Goal: Task Accomplishment & Management: Use online tool/utility

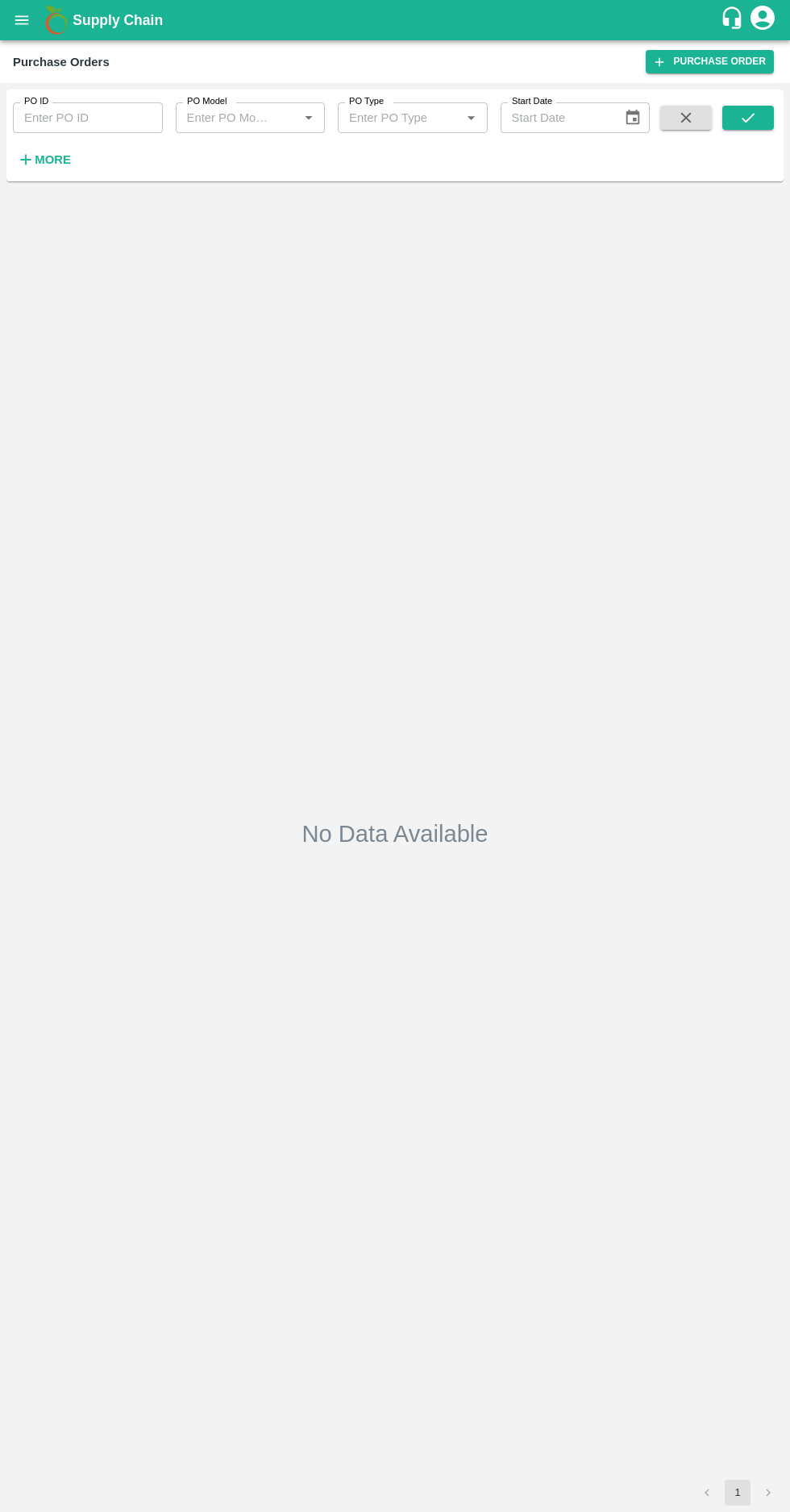
click at [30, 27] on icon "open drawer" at bounding box center [22, 20] width 18 height 18
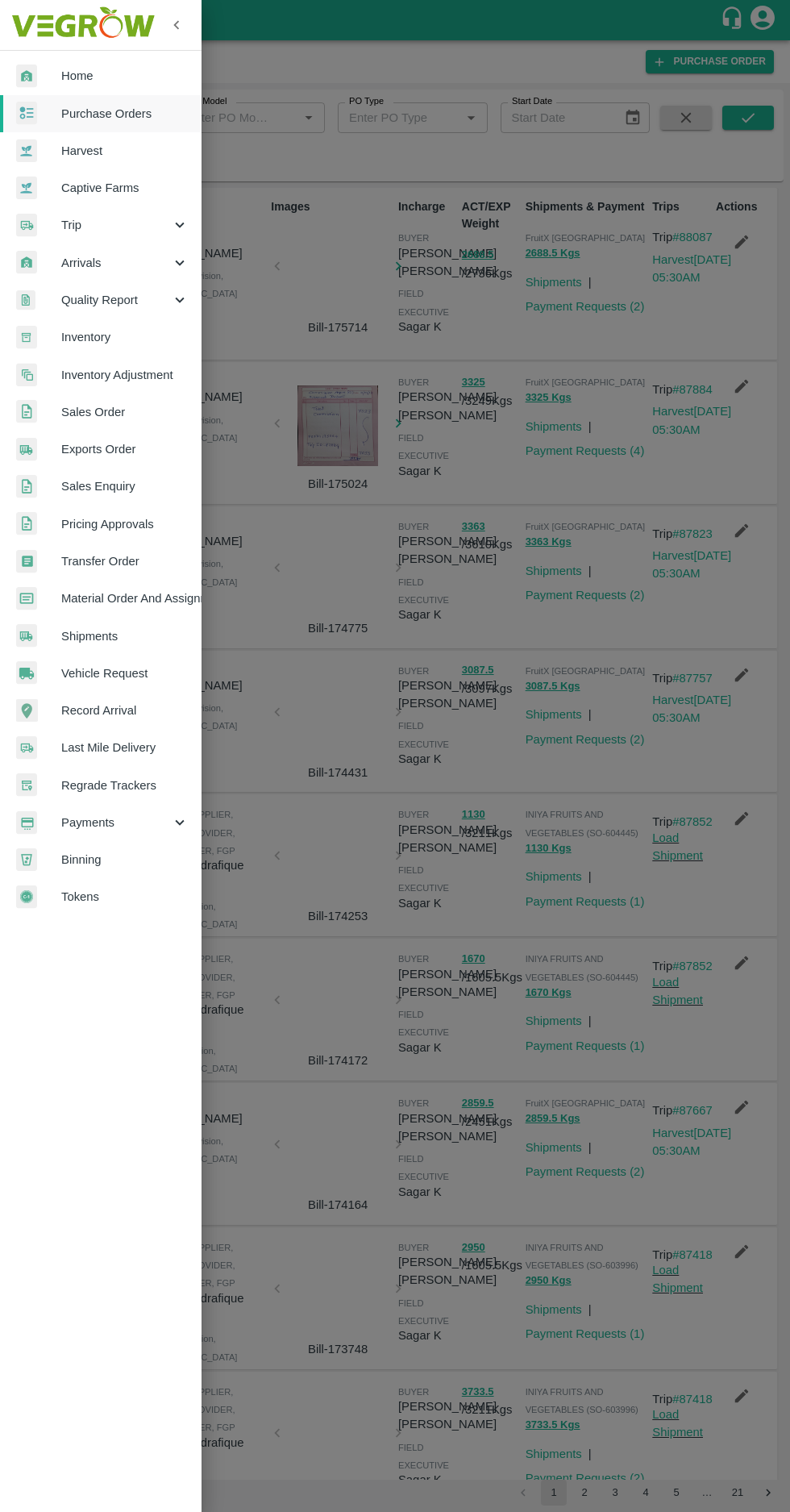
click at [88, 76] on span "Home" at bounding box center [125, 76] width 128 height 18
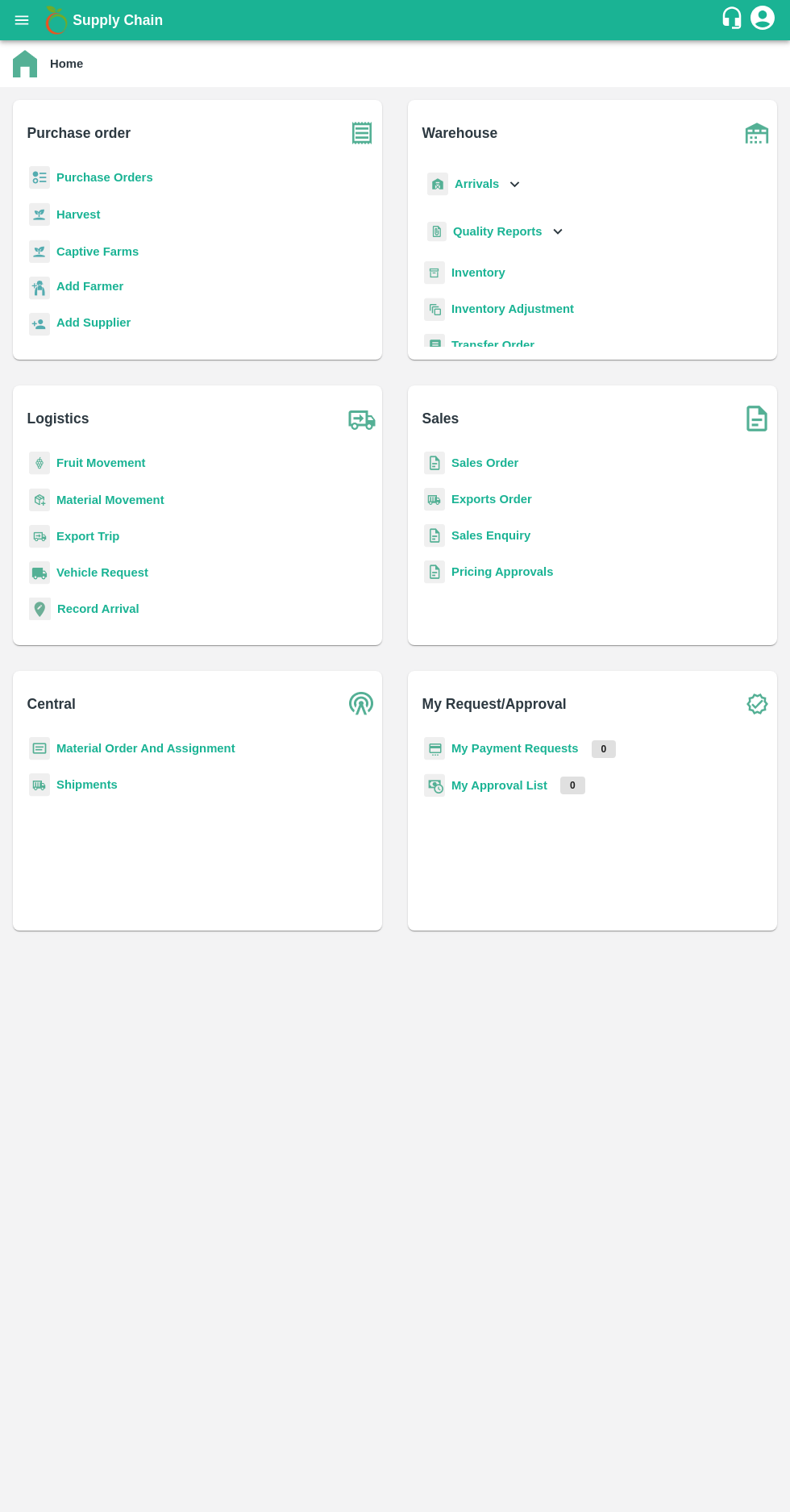
click at [86, 178] on b "Purchase Orders" at bounding box center [105, 177] width 97 height 13
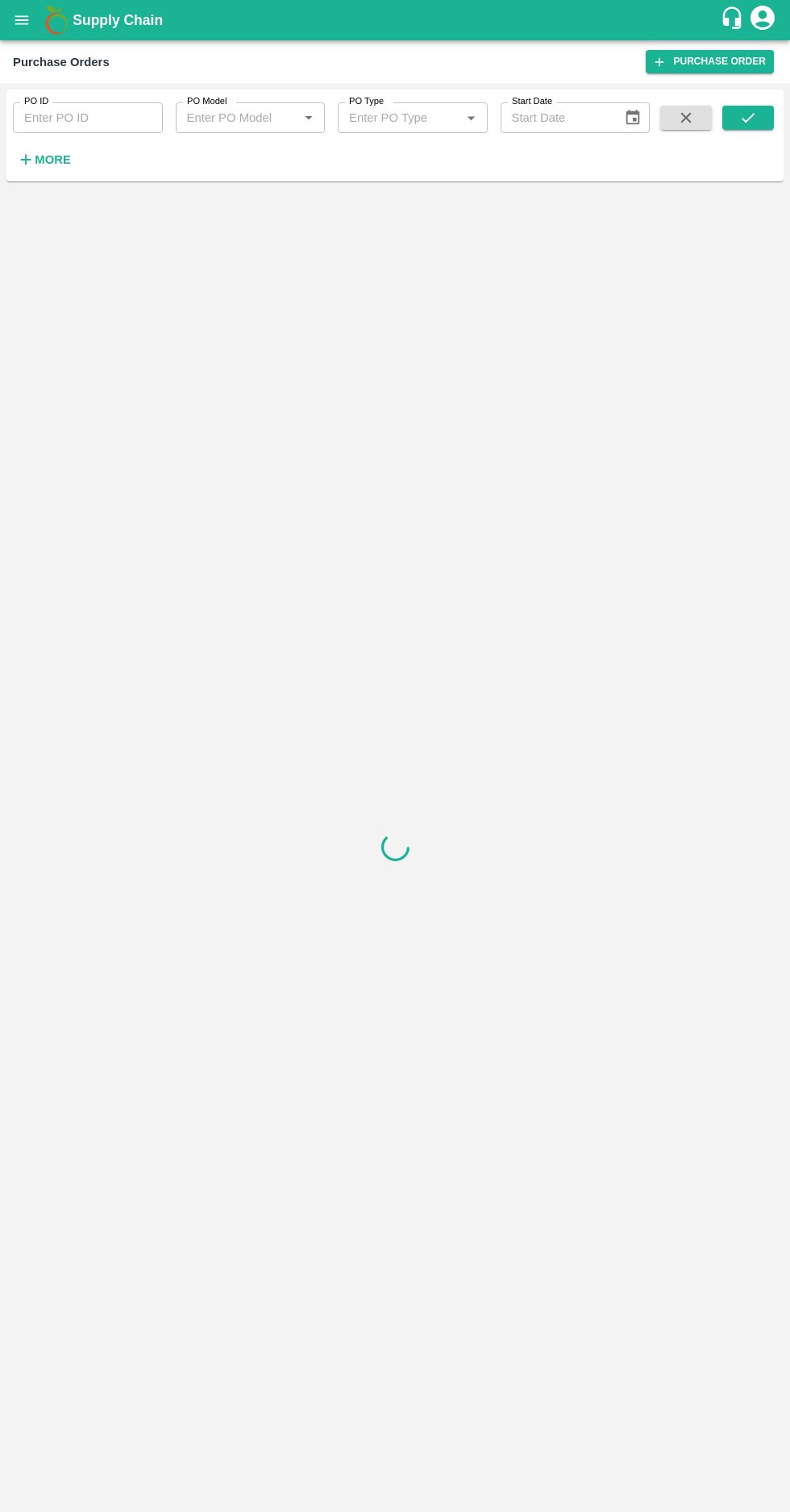
click at [38, 166] on strong "More" at bounding box center [53, 160] width 36 height 13
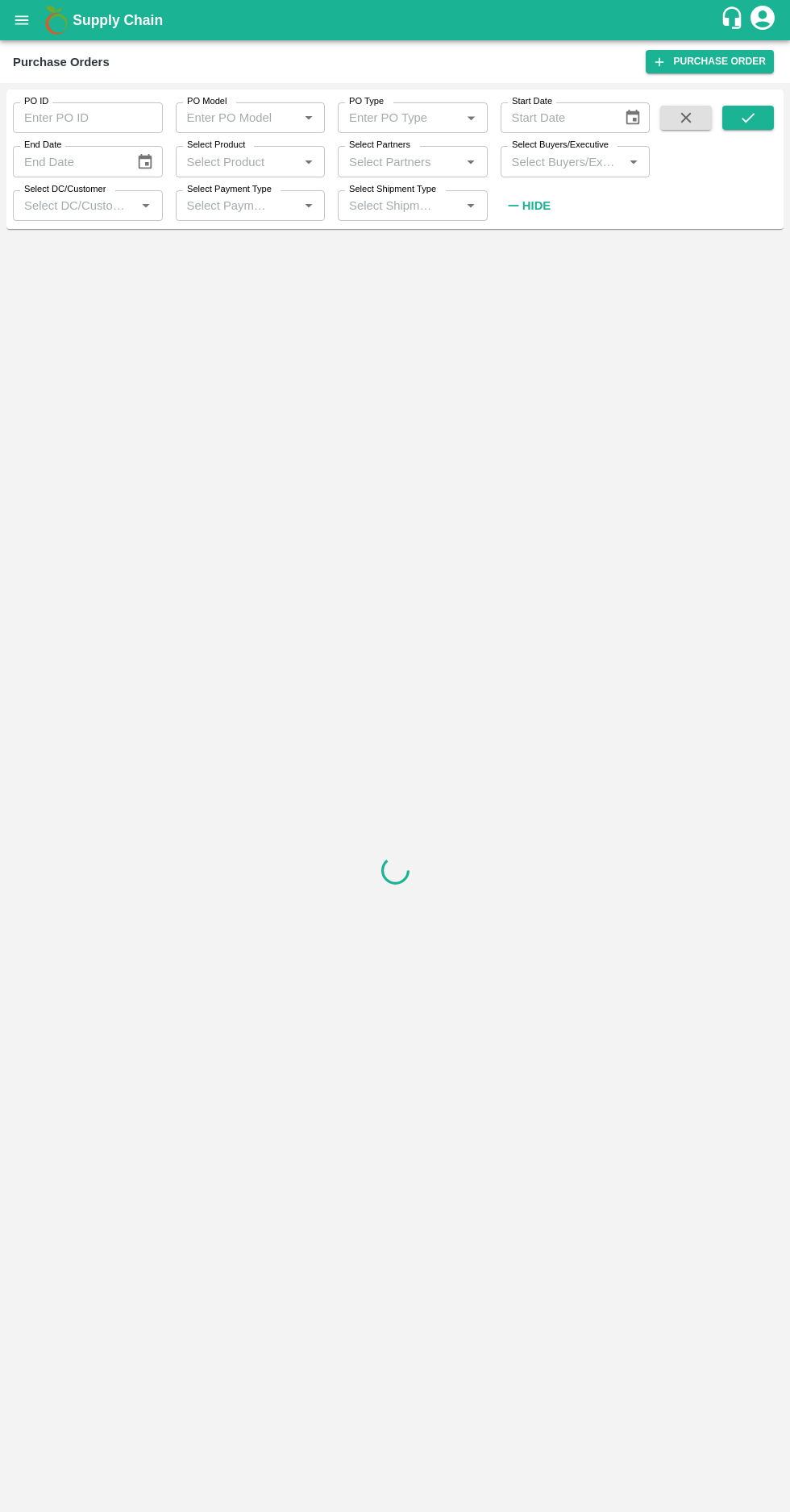
click at [281, 113] on input "PO Model" at bounding box center [237, 118] width 114 height 21
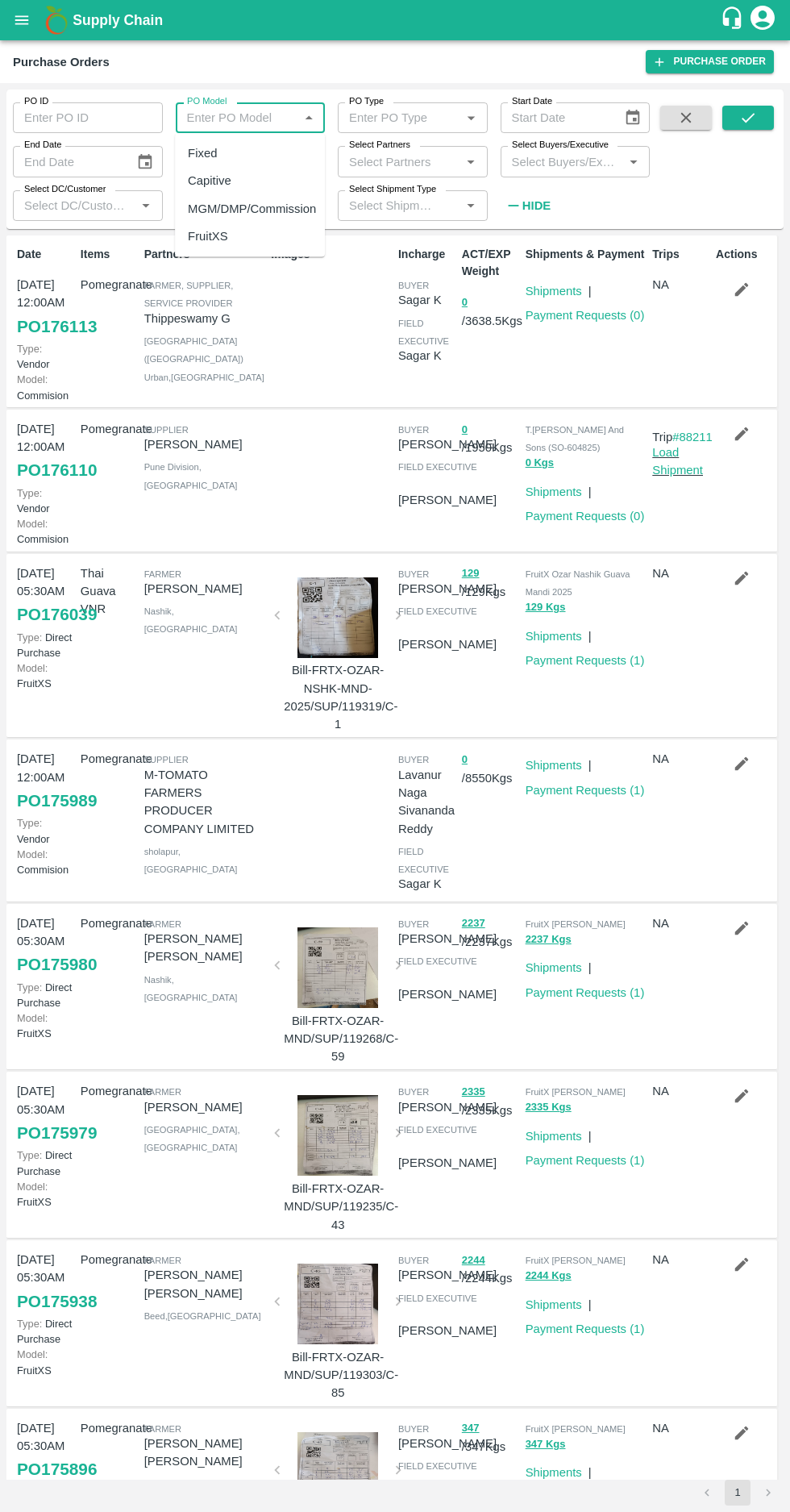
click at [257, 208] on div "MGM/DMP/Commission" at bounding box center [251, 208] width 129 height 18
type input "MGM/DMP/Commission"
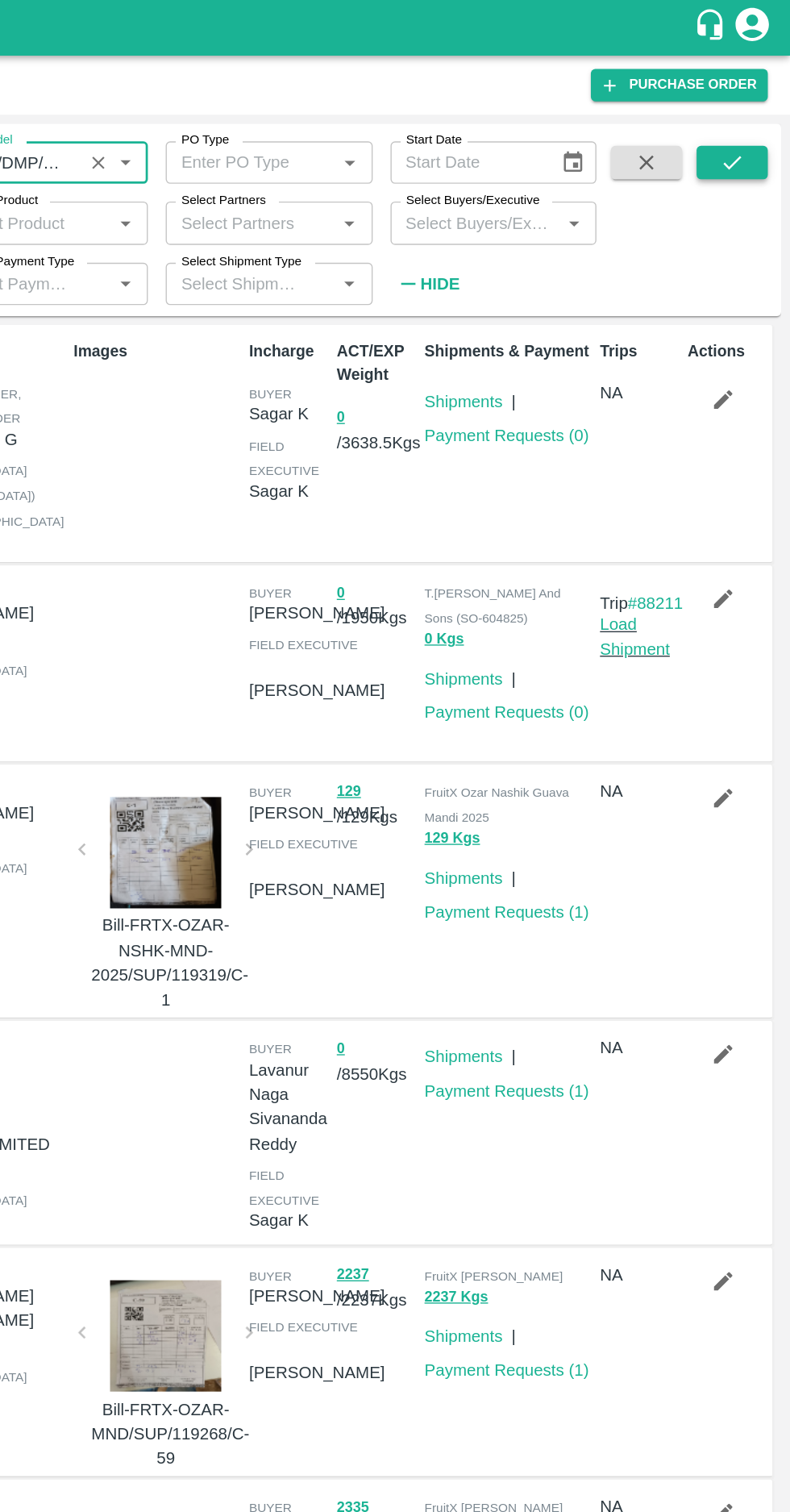
click at [734, 130] on button "submit" at bounding box center [748, 118] width 52 height 24
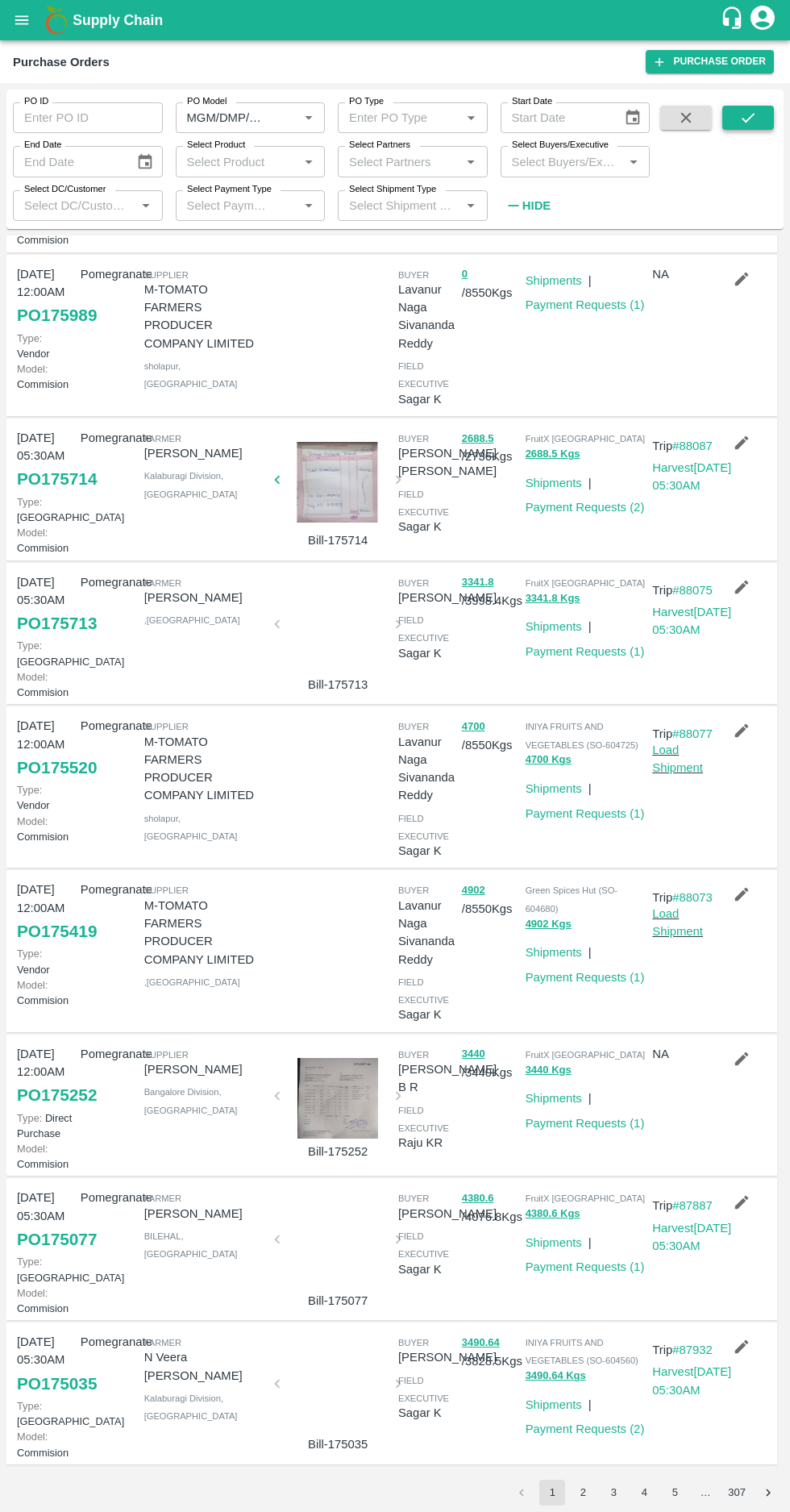
scroll to position [531, 0]
click at [320, 1057] on div at bounding box center [338, 1097] width 108 height 81
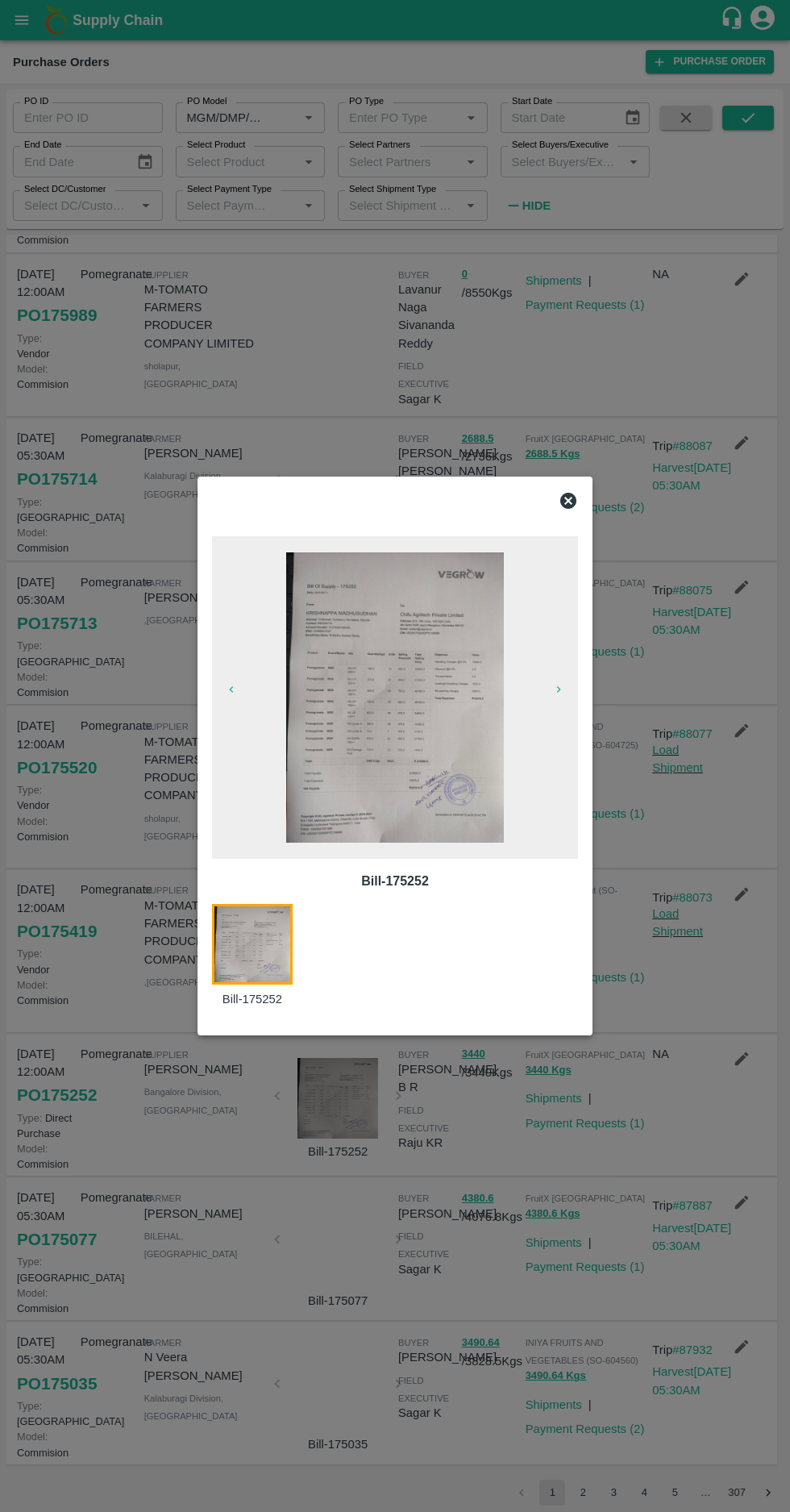
click at [444, 732] on img at bounding box center [395, 697] width 217 height 290
click at [567, 501] on icon at bounding box center [569, 501] width 16 height 16
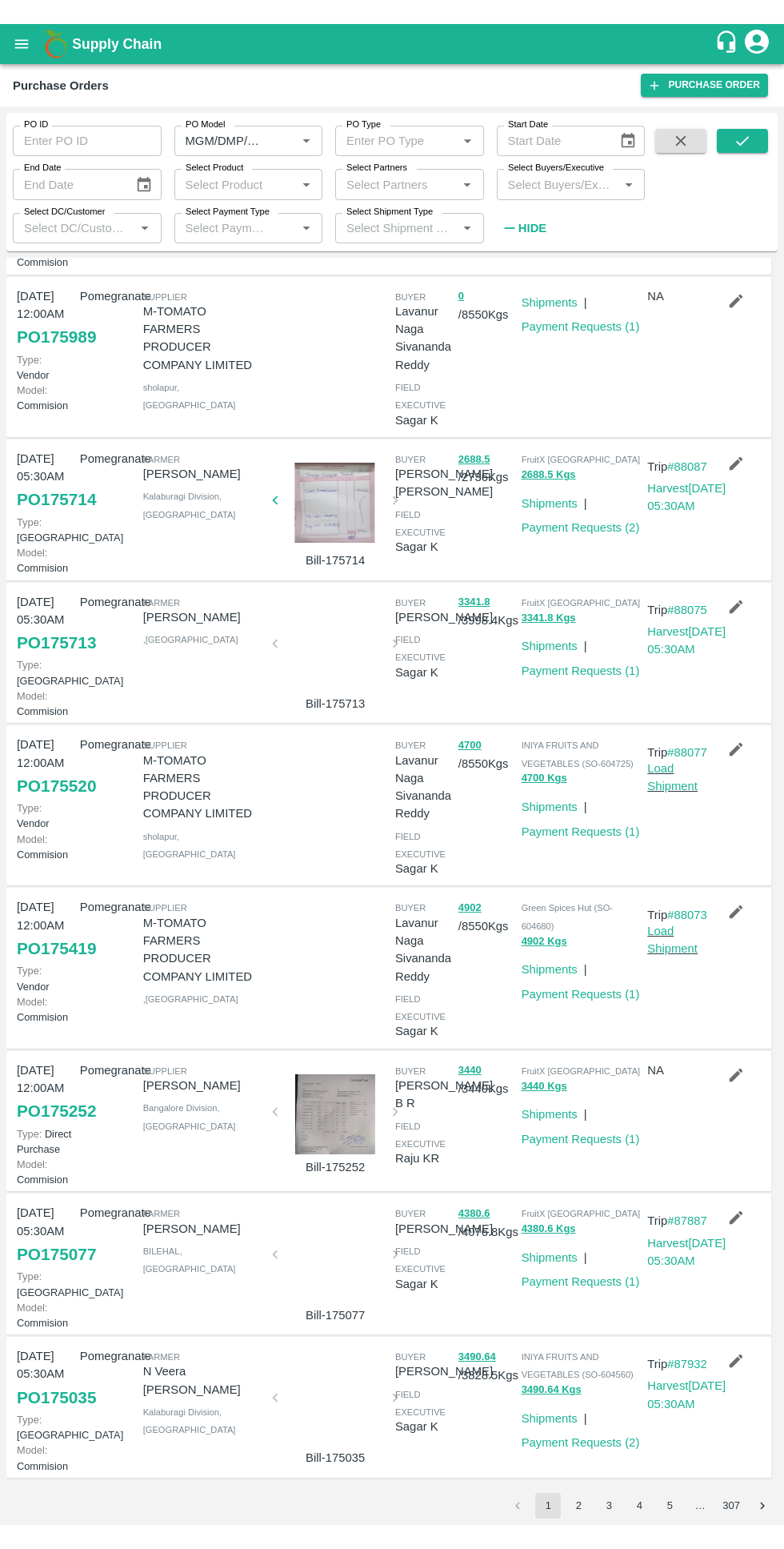
scroll to position [0, 0]
